Goal: Information Seeking & Learning: Learn about a topic

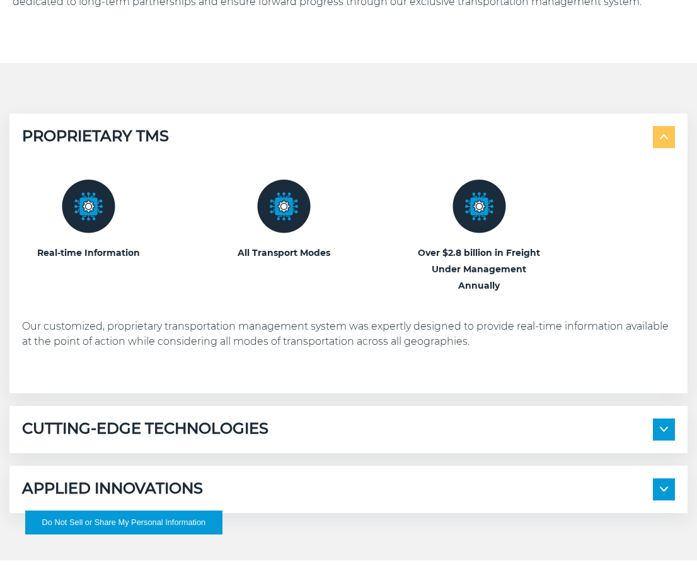
scroll to position [597, 0]
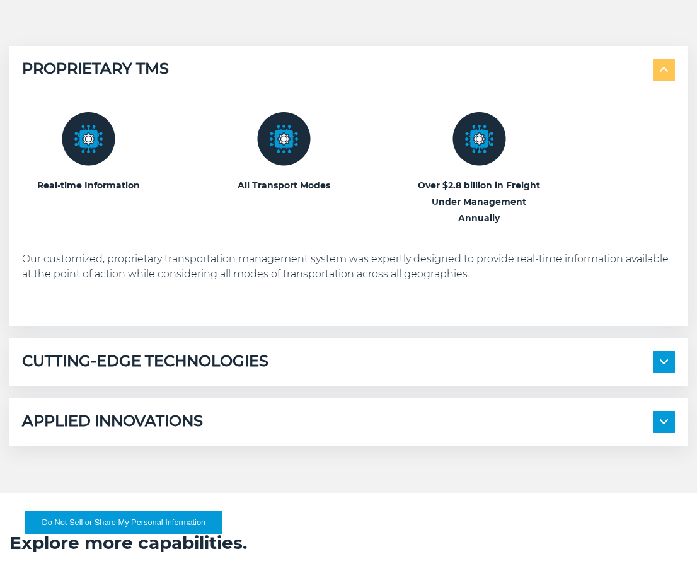
click at [332, 352] on div "CUTTING-EDGE TECHNOLOGIES" at bounding box center [348, 362] width 653 height 22
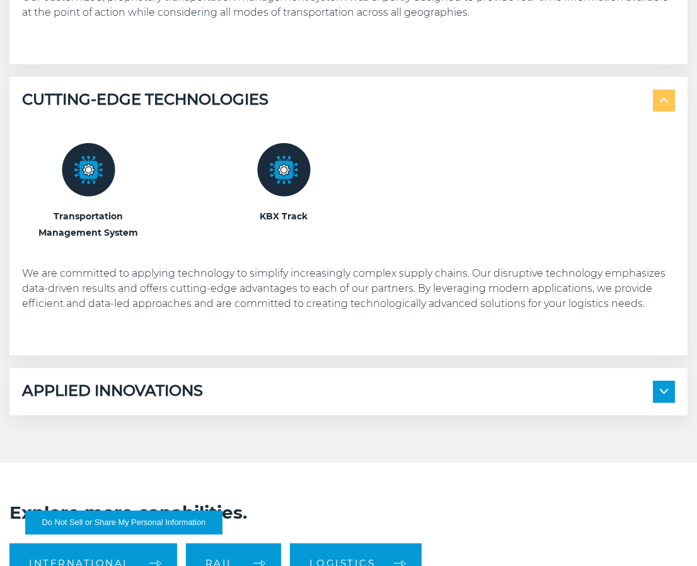
scroll to position [861, 0]
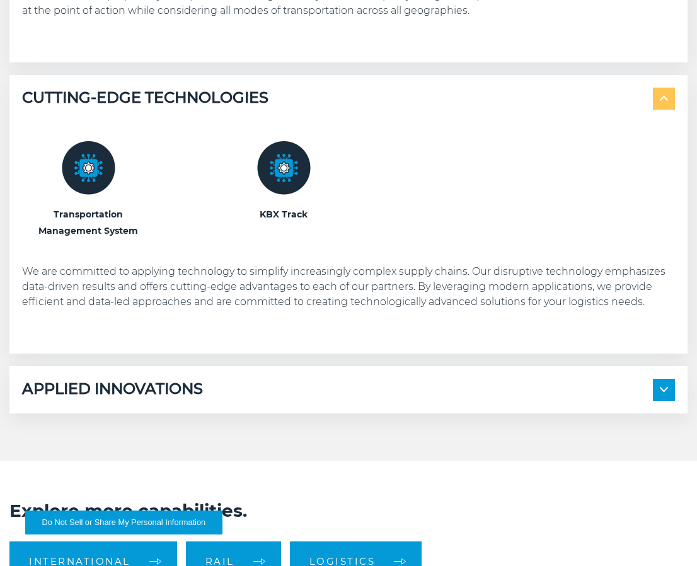
click at [327, 379] on div "APPLIED INNOVATIONS" at bounding box center [348, 390] width 653 height 22
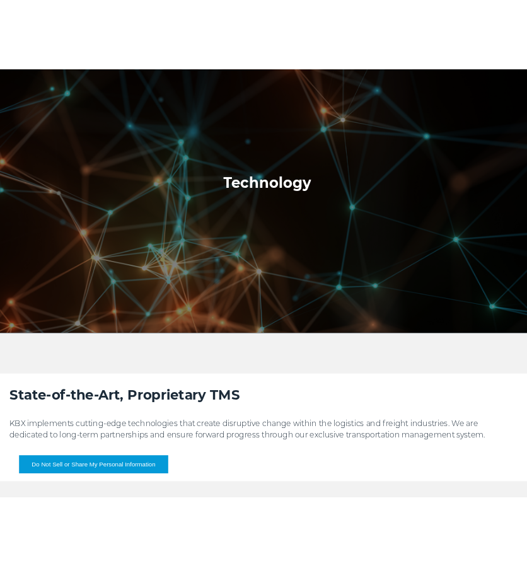
scroll to position [0, 0]
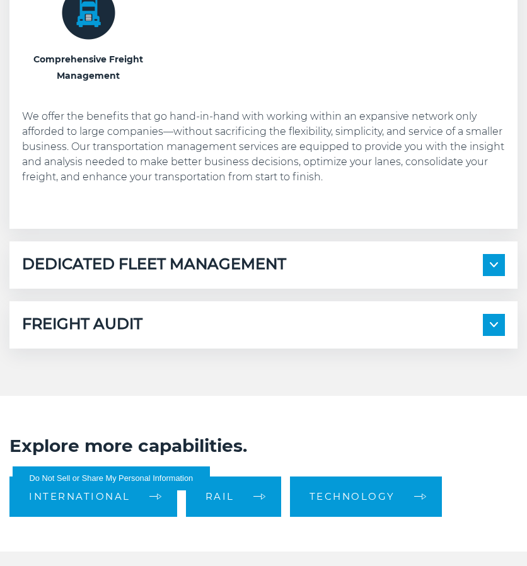
scroll to position [858, 0]
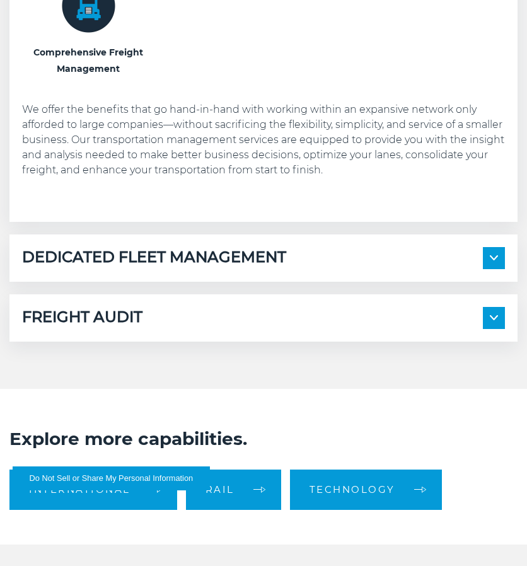
click at [68, 269] on div "DEDICATED FLEET MANAGEMENT Local Fleet Management Regional & Long-Haul Tours" at bounding box center [263, 258] width 508 height 47
click at [489, 268] on span at bounding box center [494, 258] width 22 height 22
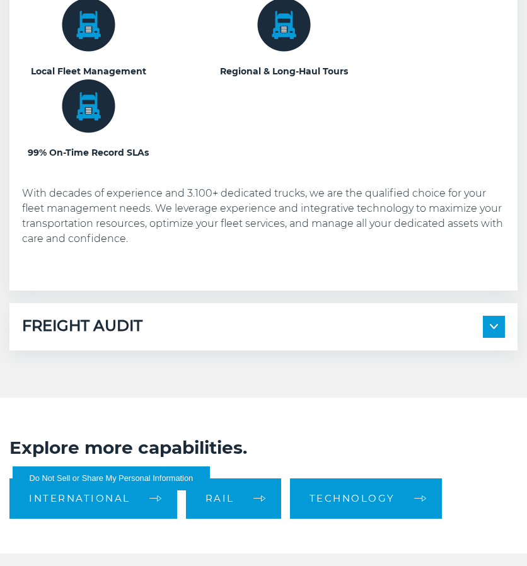
scroll to position [1163, 0]
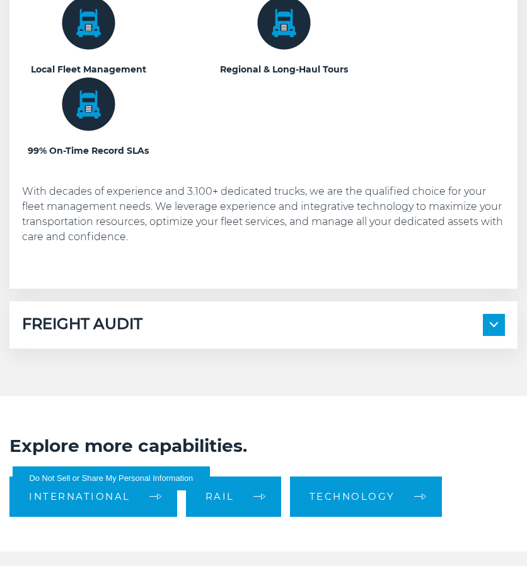
click at [503, 318] on span at bounding box center [494, 325] width 22 height 22
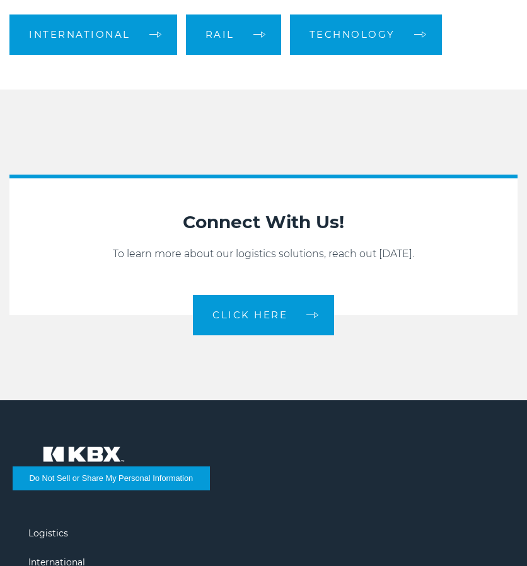
scroll to position [2001, 0]
